Goal: Check status: Check status

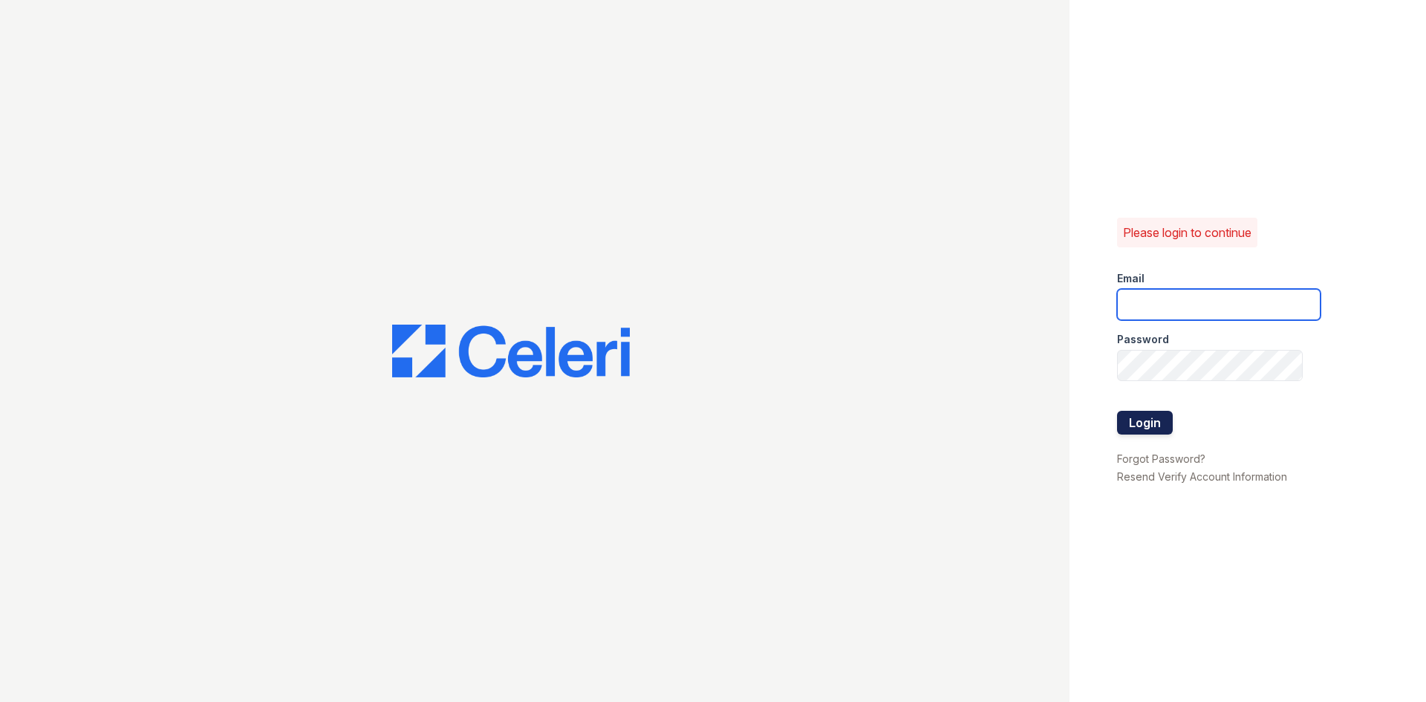
type input "eli@moiniangroup.com"
click at [1136, 424] on button "Login" at bounding box center [1145, 423] width 56 height 24
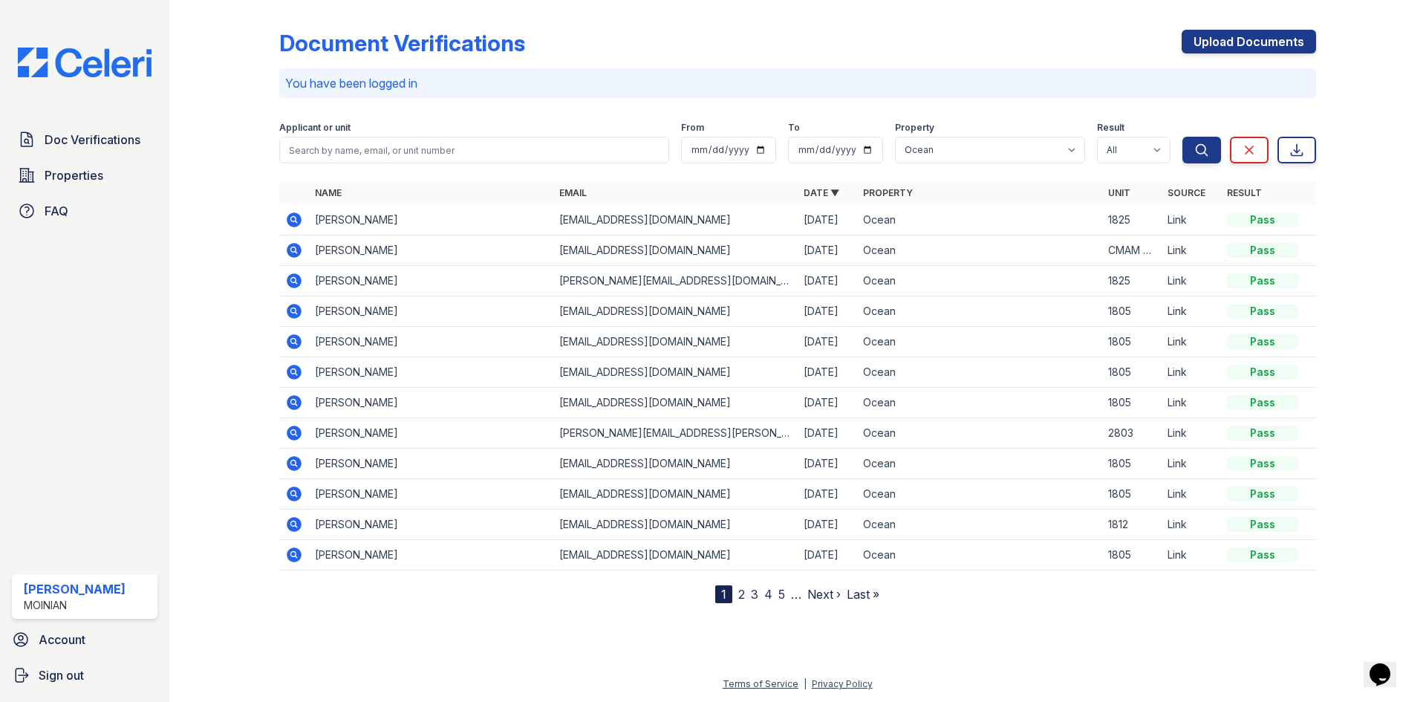
click at [296, 212] on icon at bounding box center [294, 220] width 18 height 18
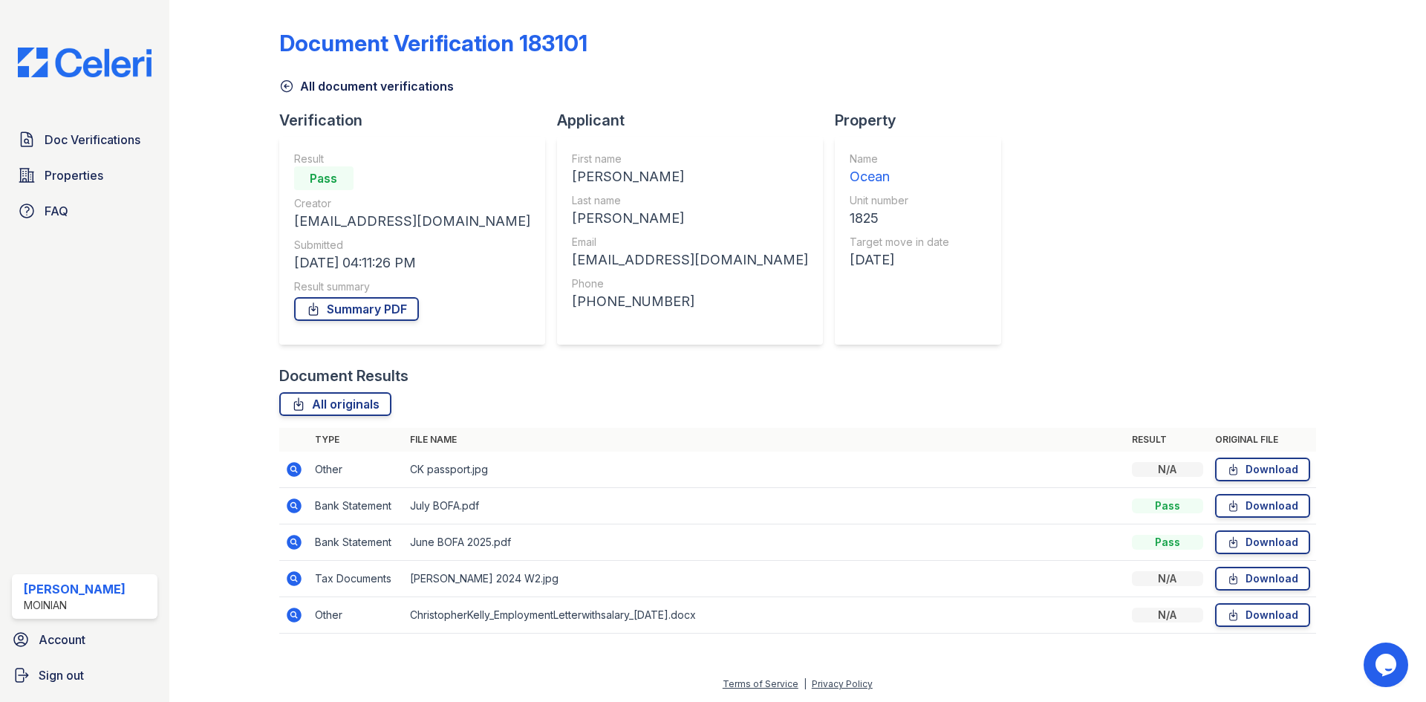
click at [292, 614] on icon at bounding box center [293, 614] width 4 height 4
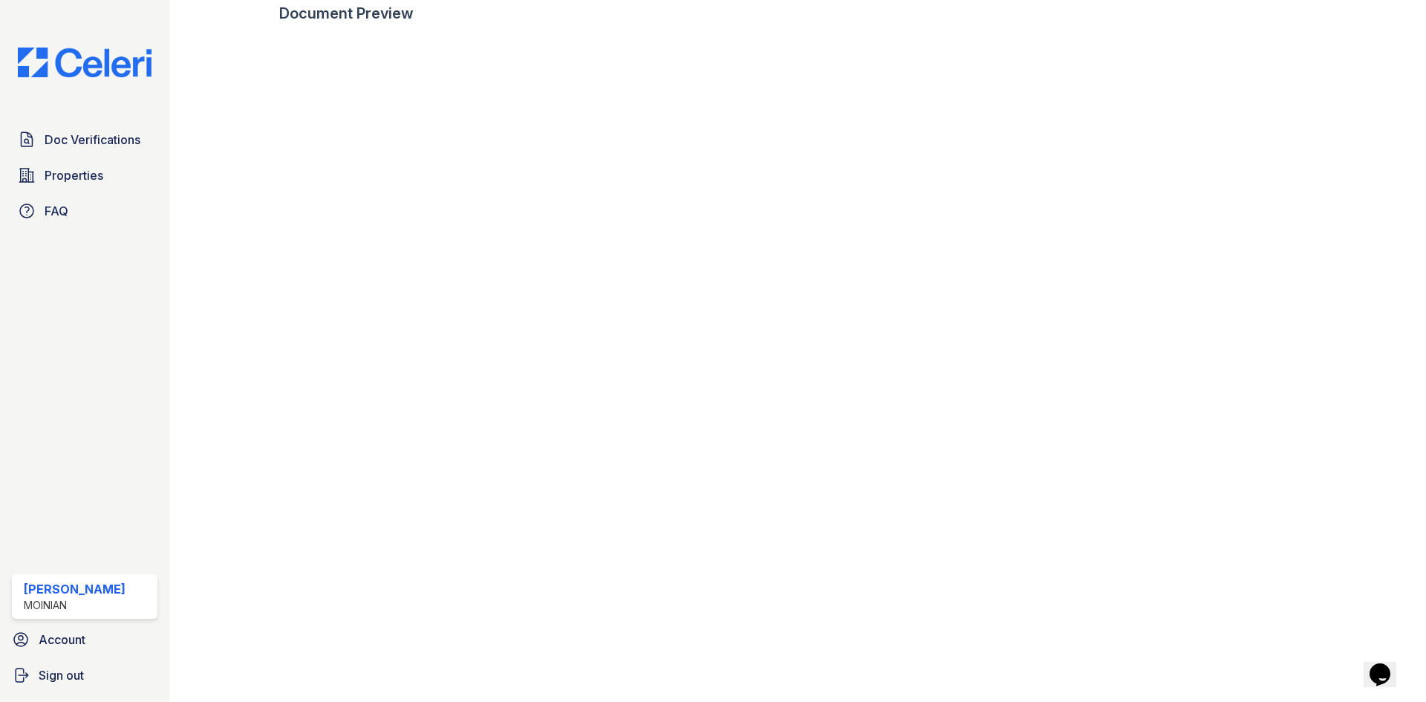
scroll to position [558, 0]
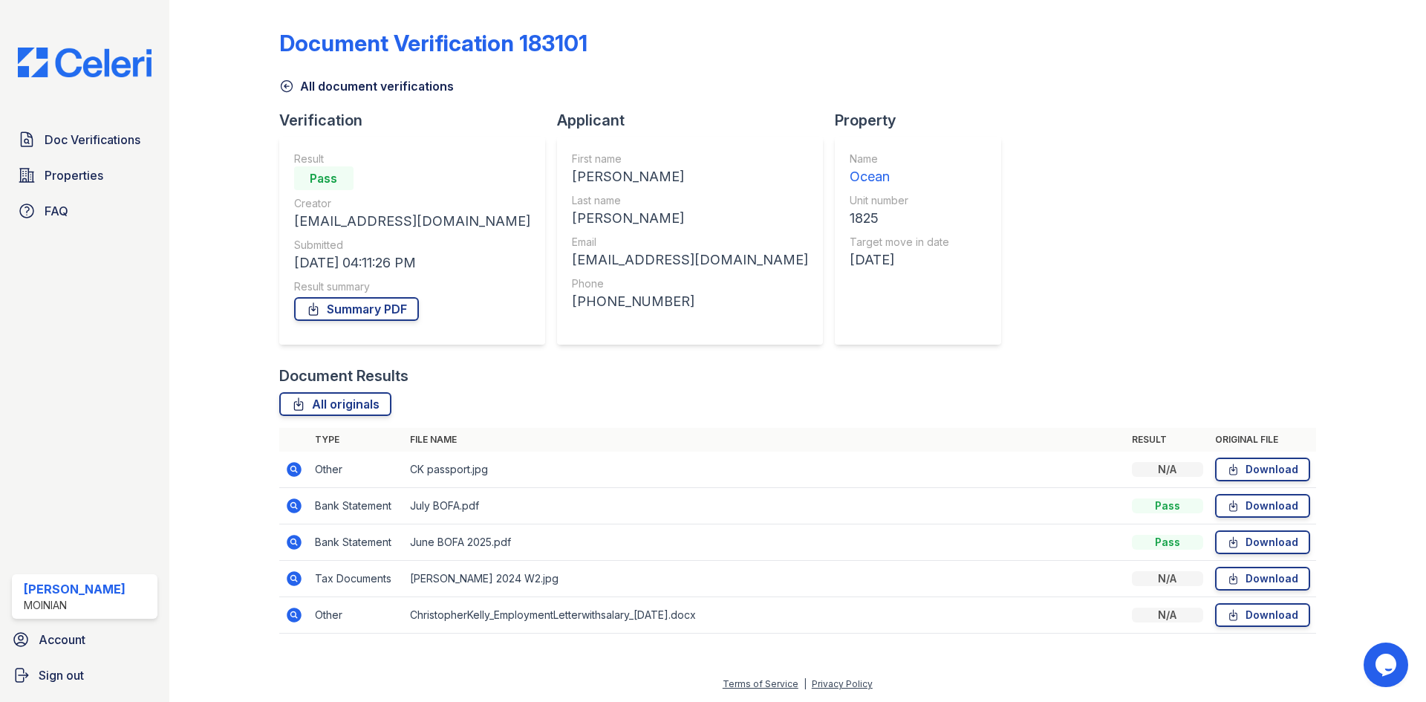
click at [290, 575] on icon at bounding box center [294, 578] width 15 height 15
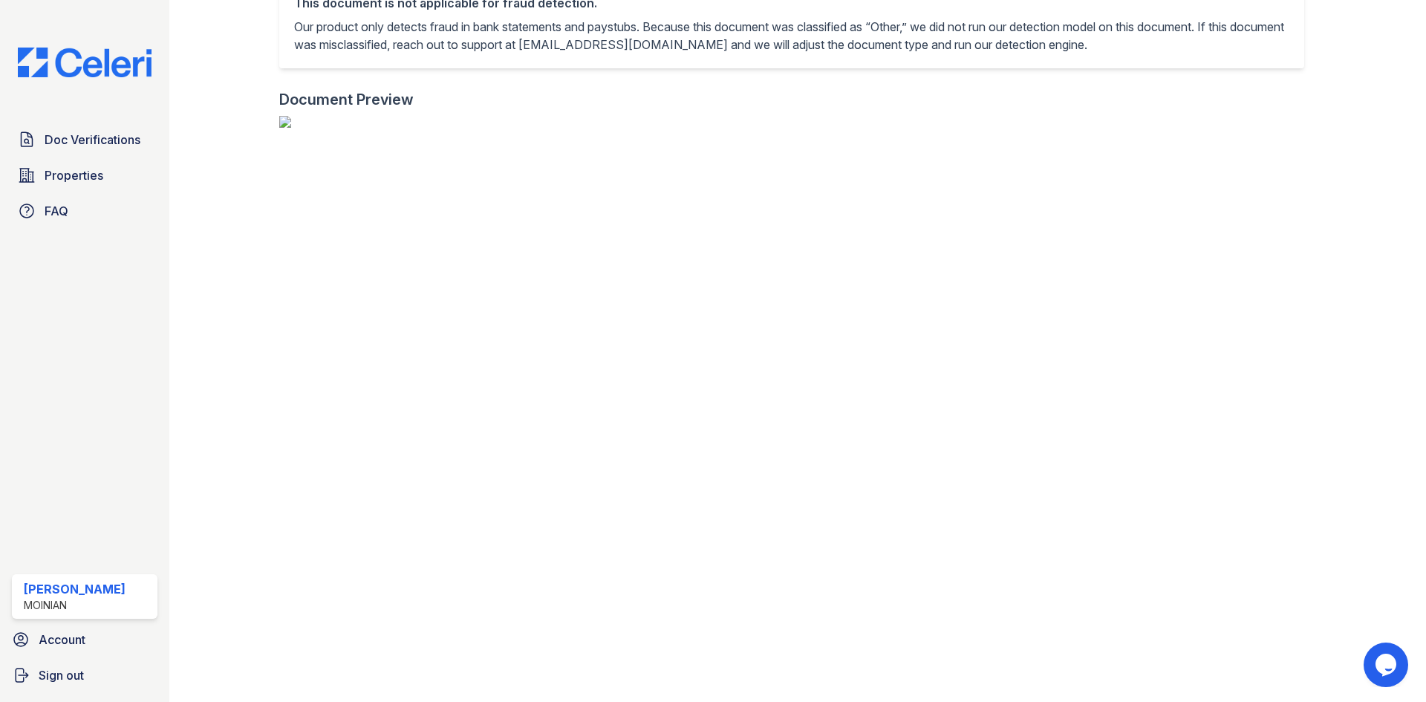
scroll to position [74, 0]
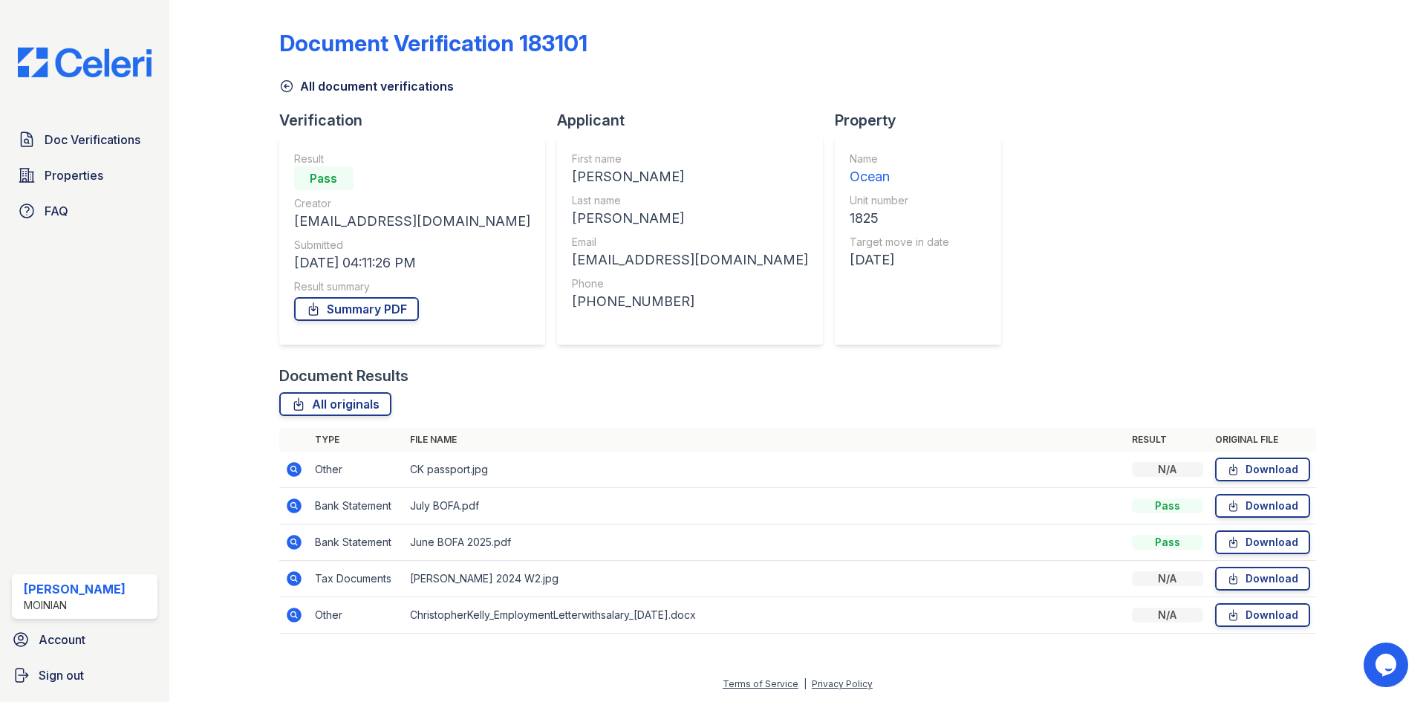
click at [290, 508] on icon at bounding box center [294, 505] width 15 height 15
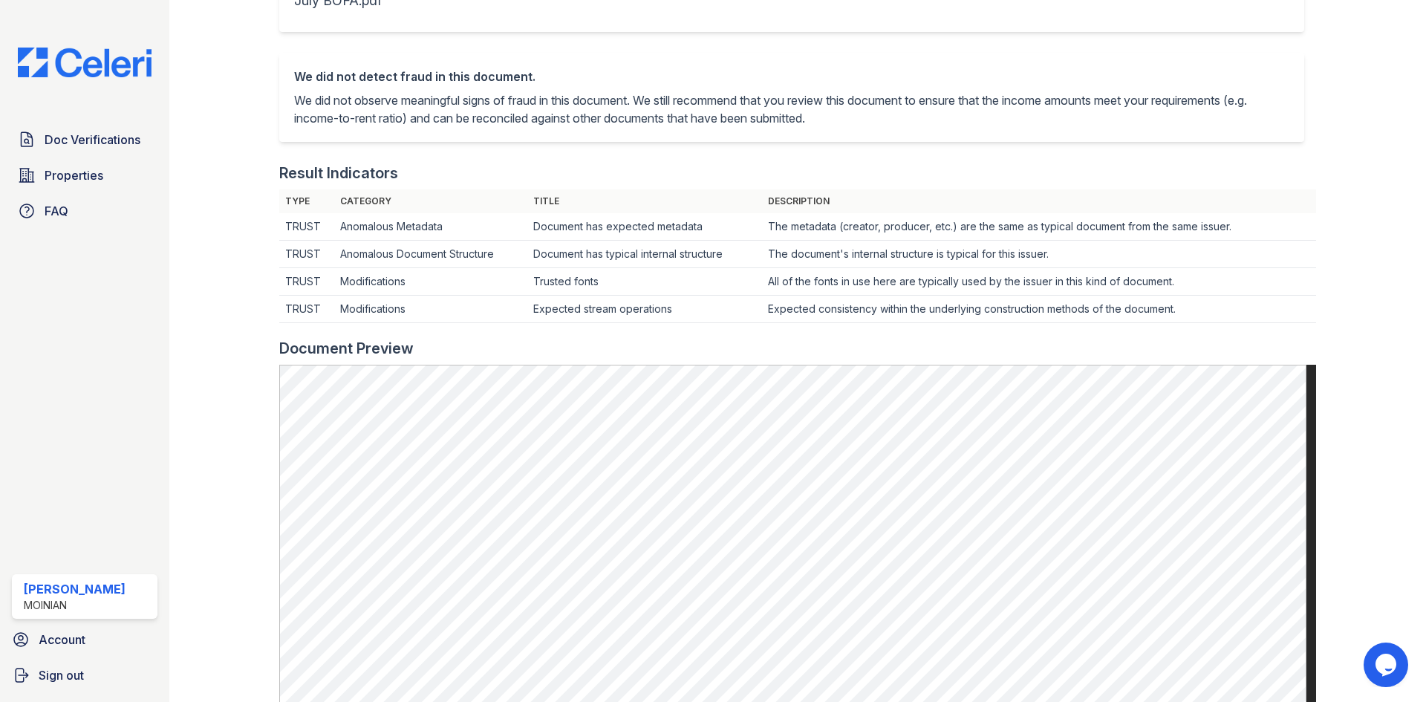
scroll to position [371, 0]
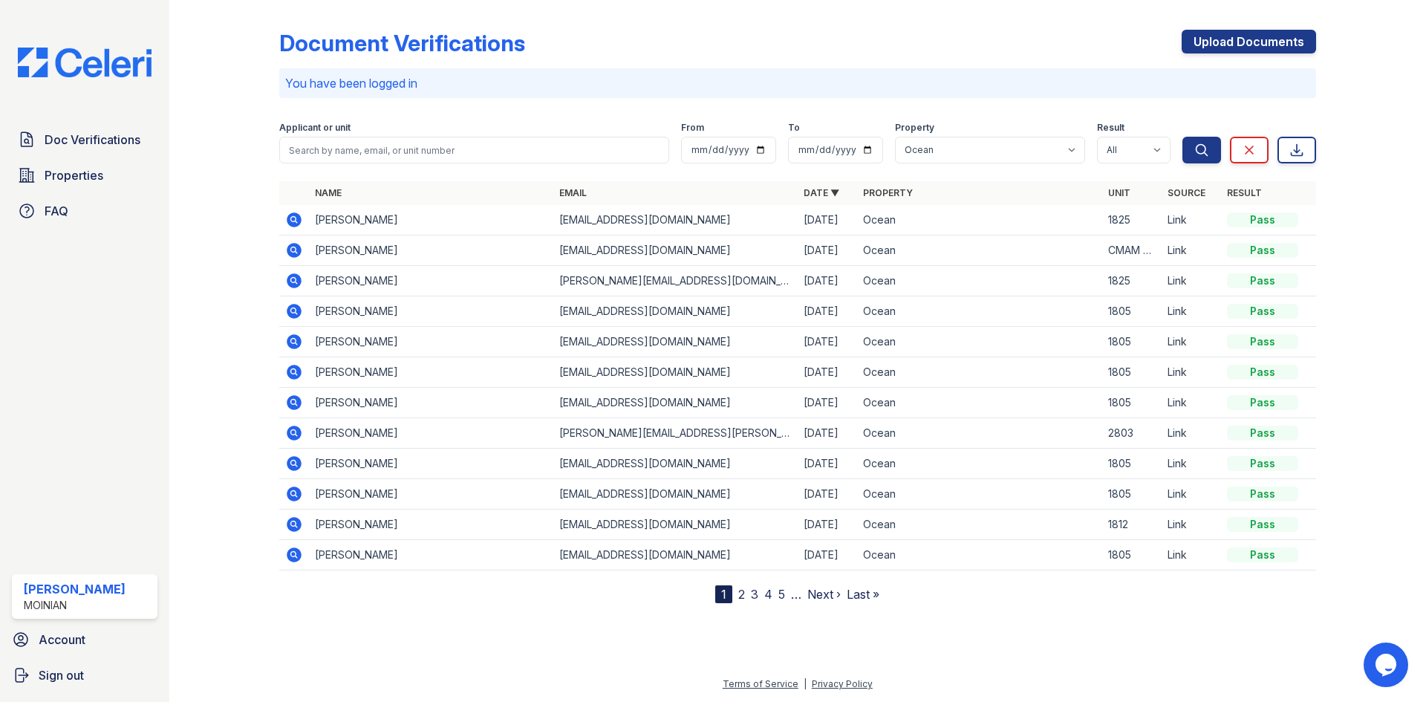
click at [291, 273] on icon at bounding box center [294, 281] width 18 height 18
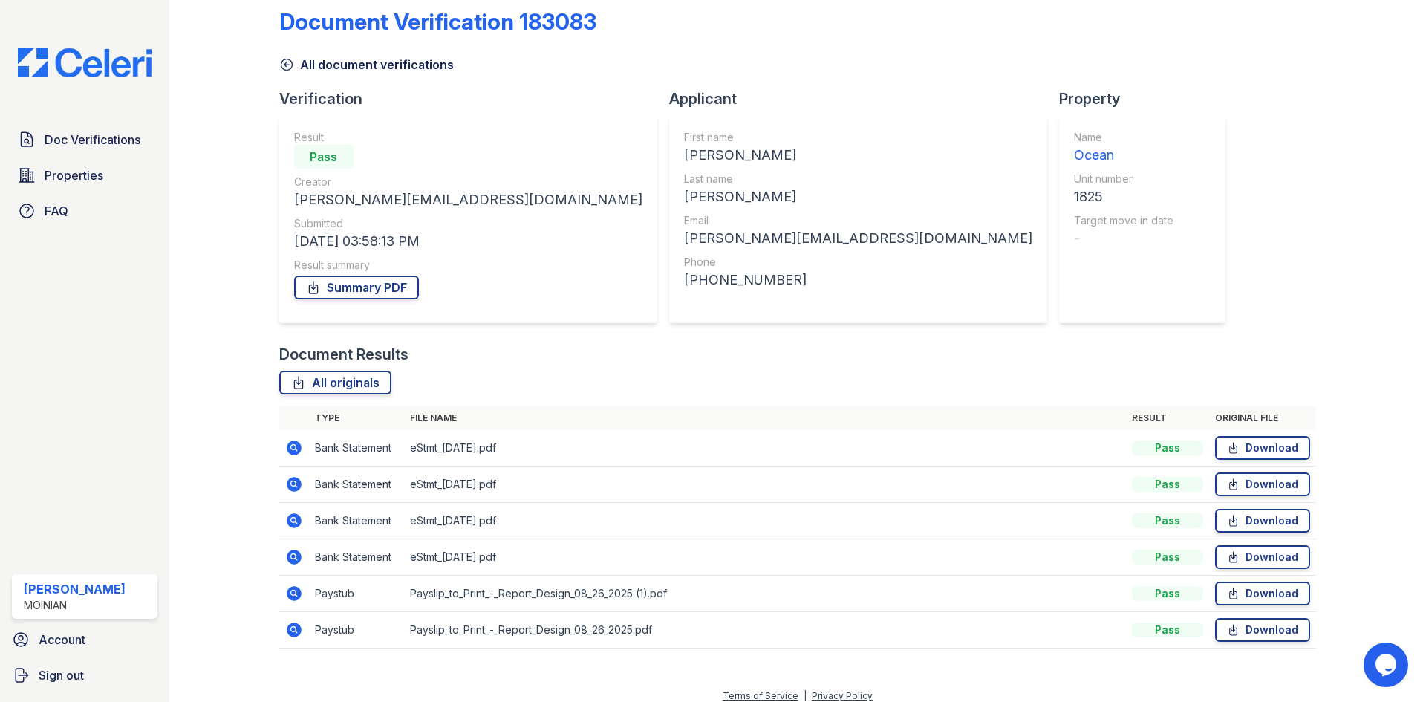
scroll to position [33, 0]
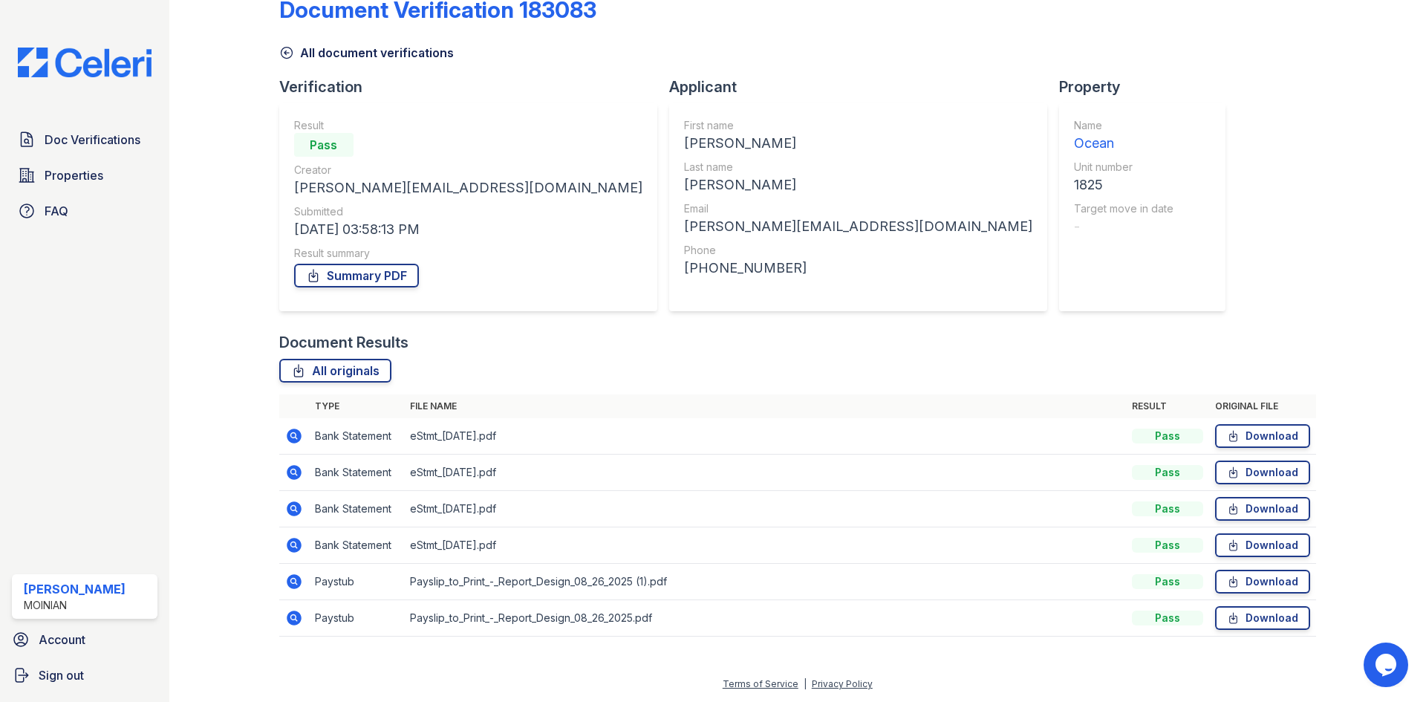
click at [290, 443] on icon at bounding box center [294, 436] width 18 height 18
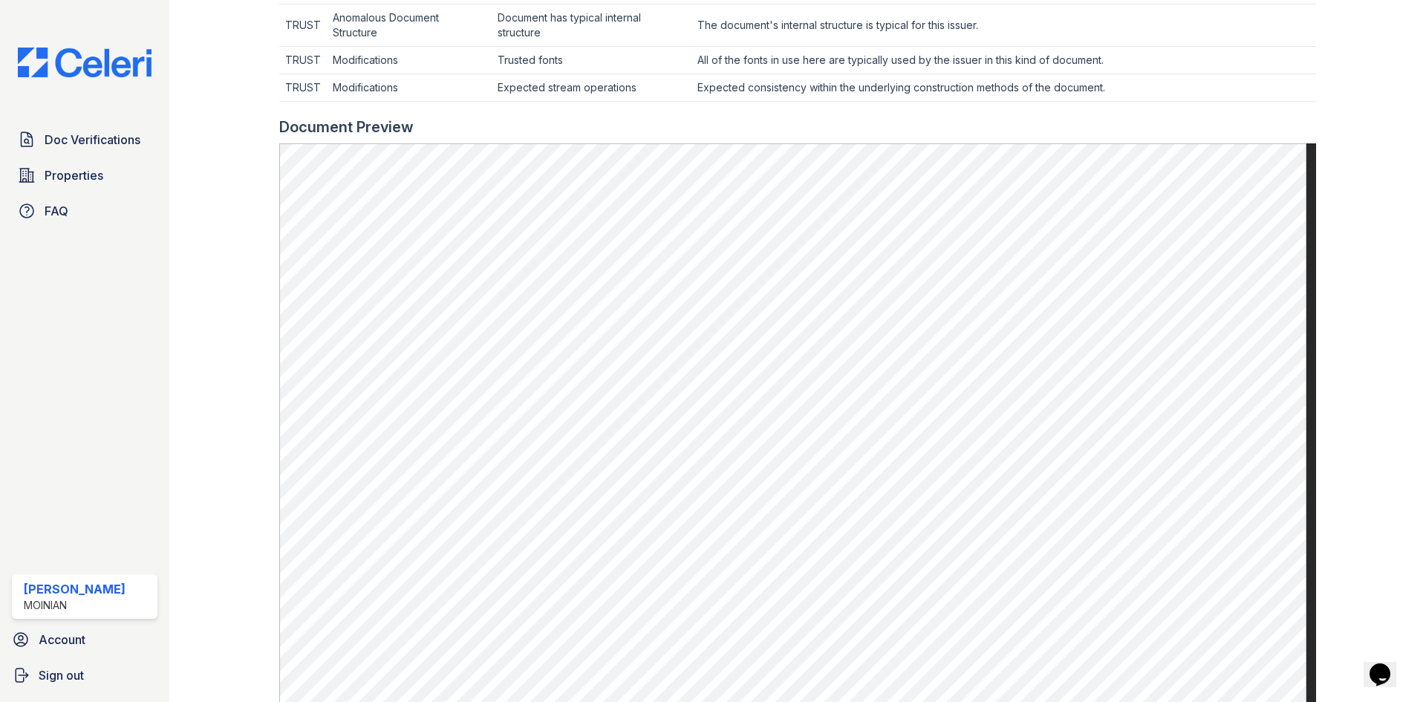
scroll to position [594, 0]
